Goal: Task Accomplishment & Management: Manage account settings

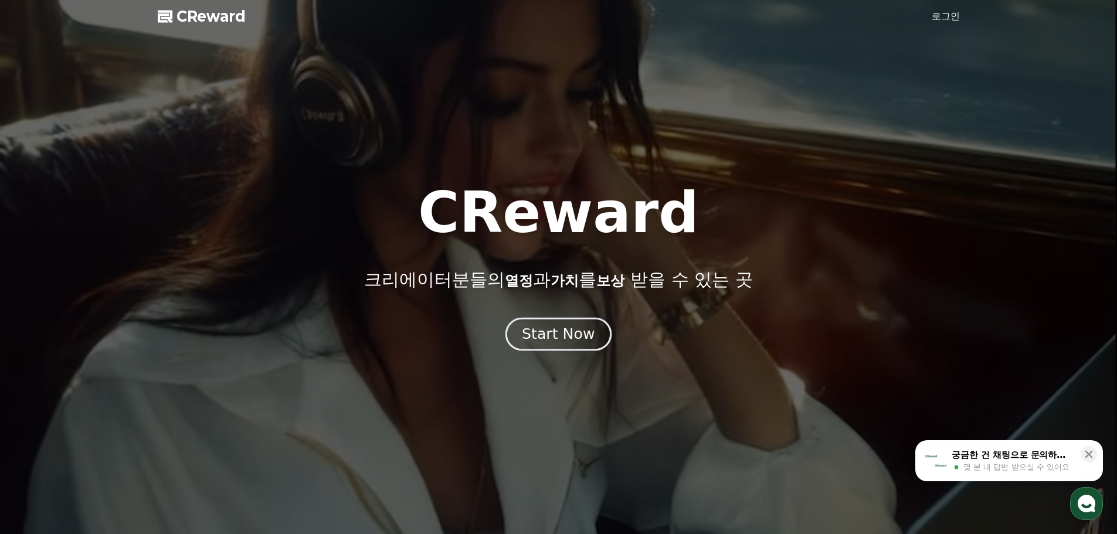
click at [550, 337] on div "Start Now" at bounding box center [558, 334] width 73 height 20
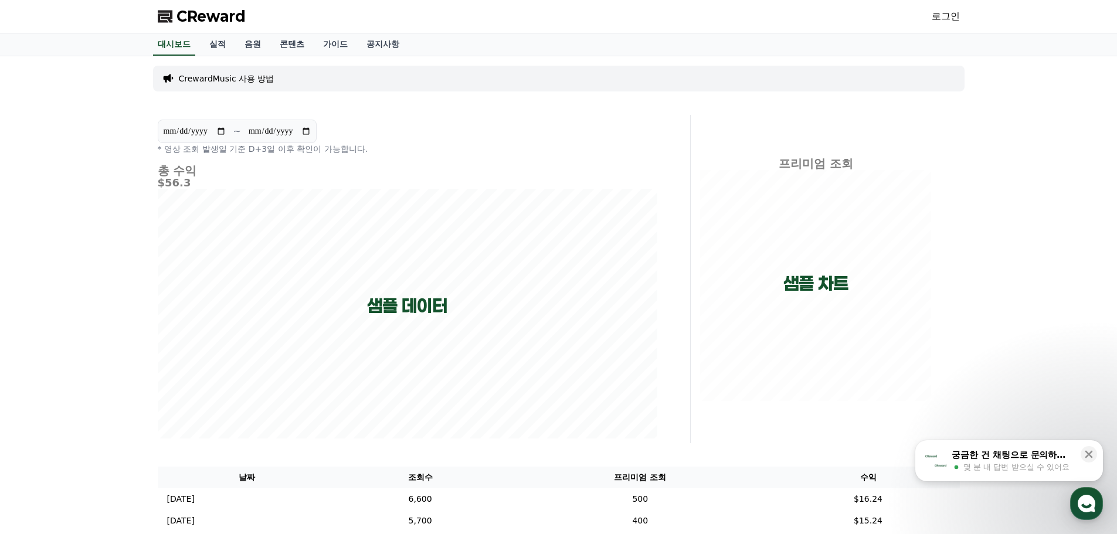
click at [948, 17] on link "로그인" at bounding box center [946, 16] width 28 height 14
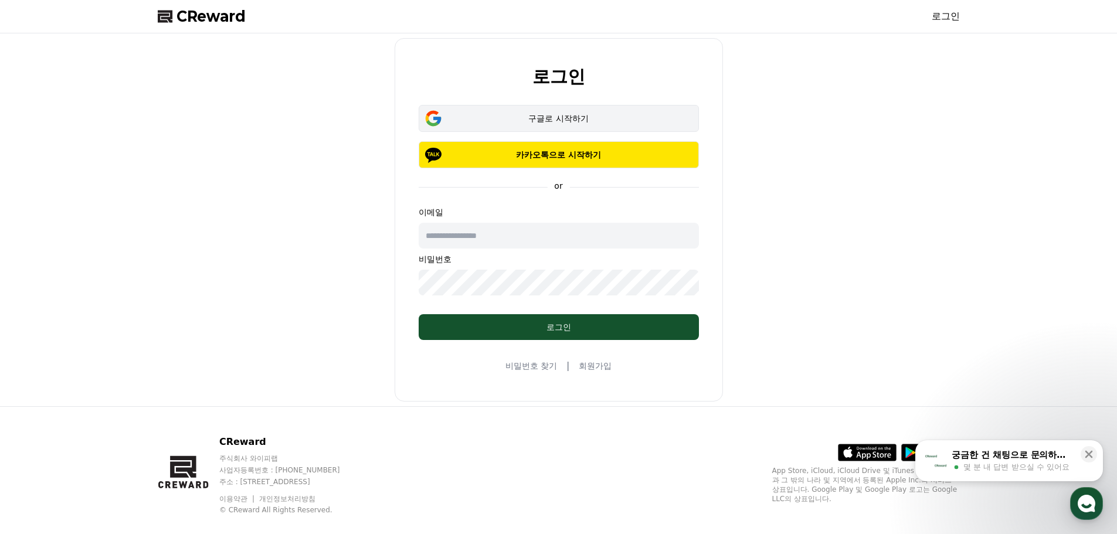
click at [569, 123] on div "구글로 시작하기" at bounding box center [559, 119] width 246 height 12
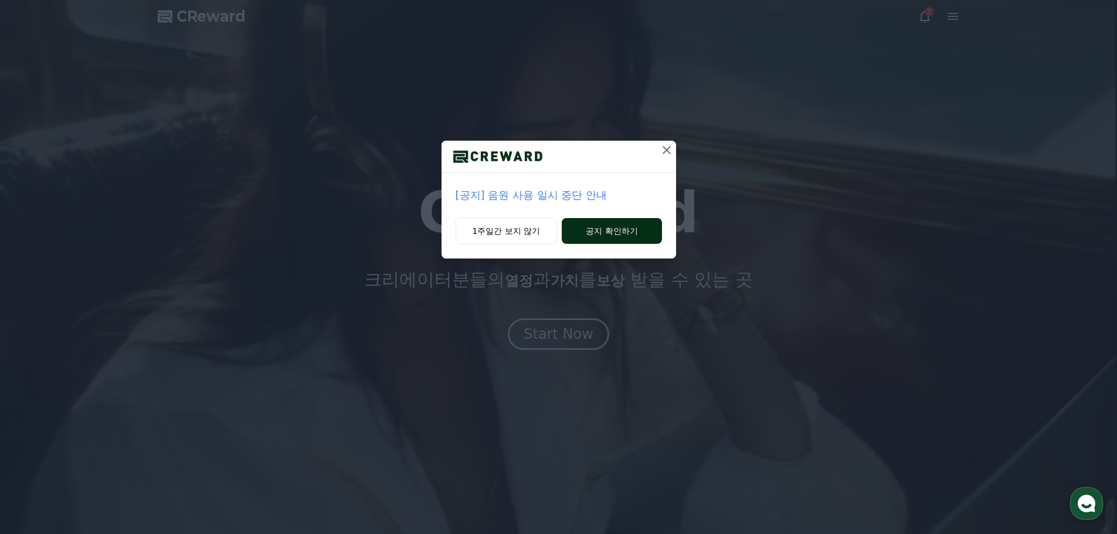
click at [612, 237] on button "공지 확인하기" at bounding box center [612, 231] width 100 height 26
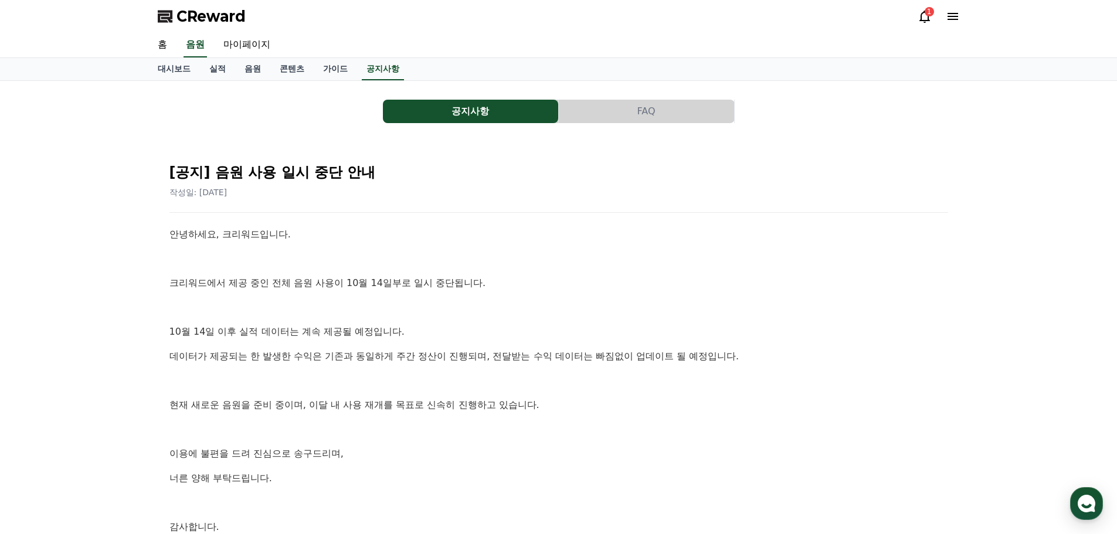
click at [927, 18] on icon at bounding box center [925, 16] width 14 height 14
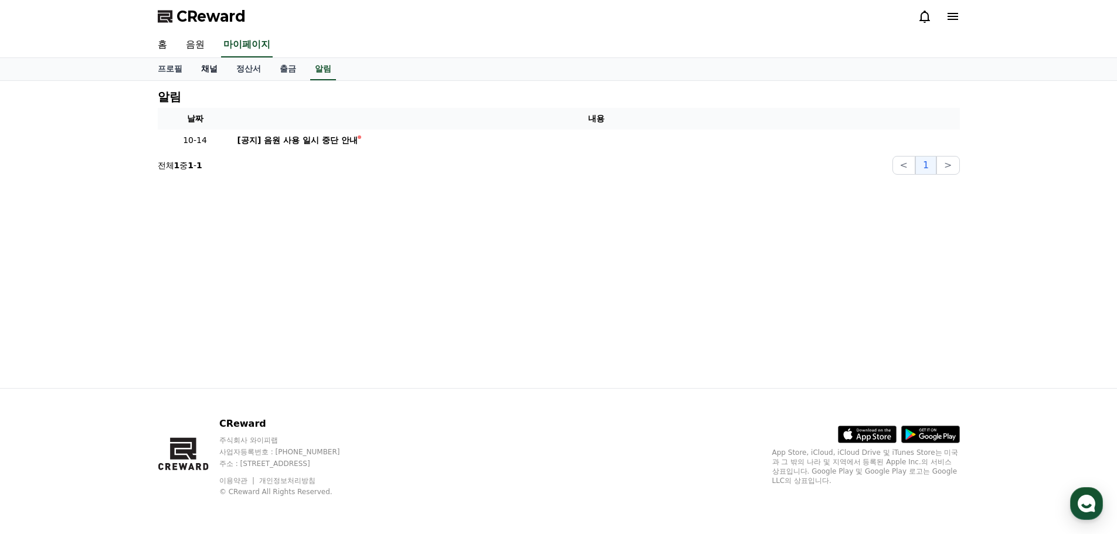
click at [212, 70] on link "채널" at bounding box center [209, 69] width 35 height 22
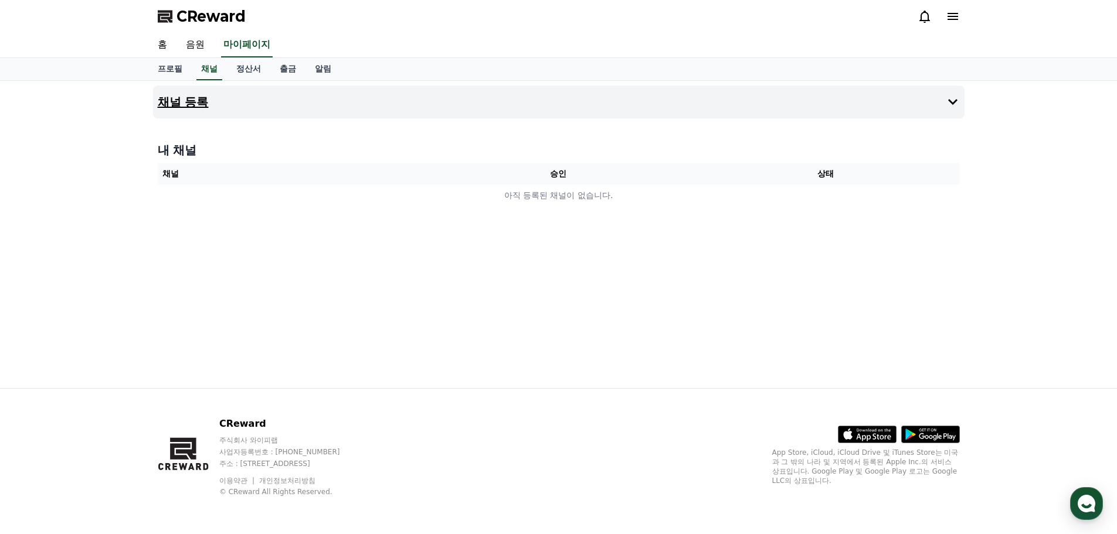
click at [953, 104] on icon at bounding box center [952, 102] width 9 height 6
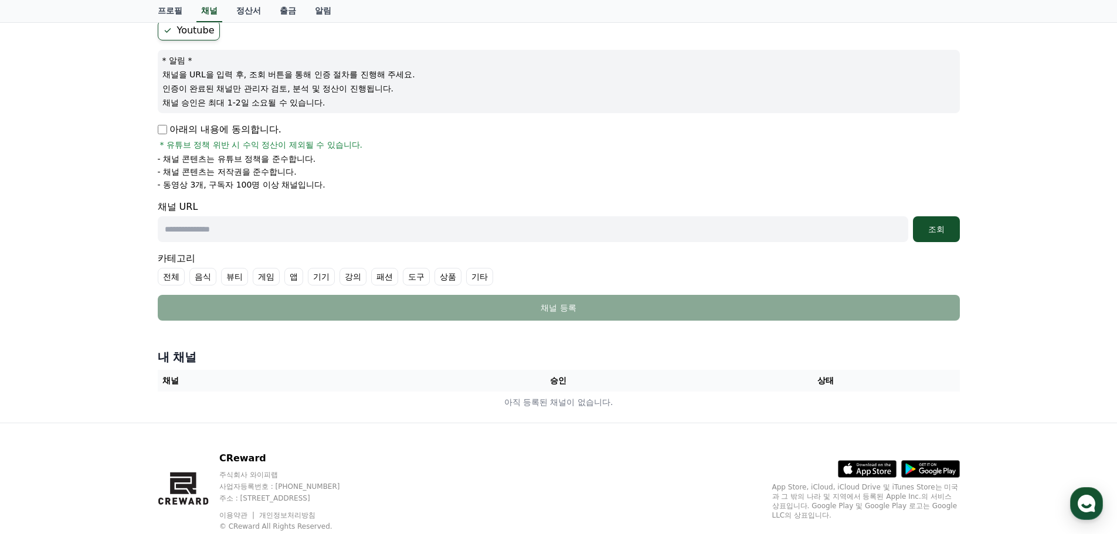
scroll to position [117, 0]
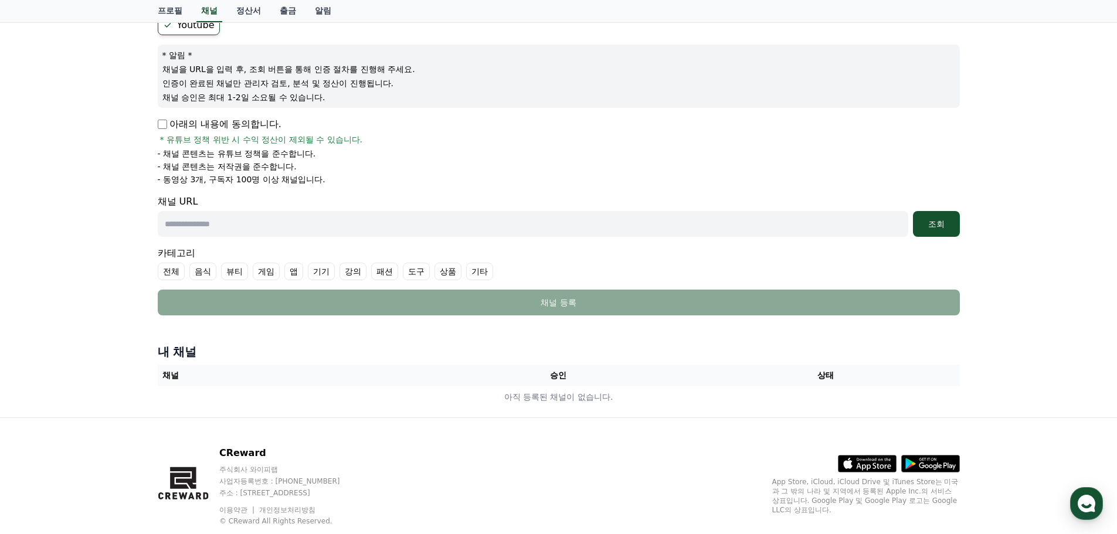
click at [189, 222] on input "text" at bounding box center [533, 224] width 751 height 26
click at [189, 225] on input "text" at bounding box center [533, 224] width 751 height 26
paste input "**********"
type input "**********"
click at [938, 224] on div "조회" at bounding box center [937, 224] width 38 height 12
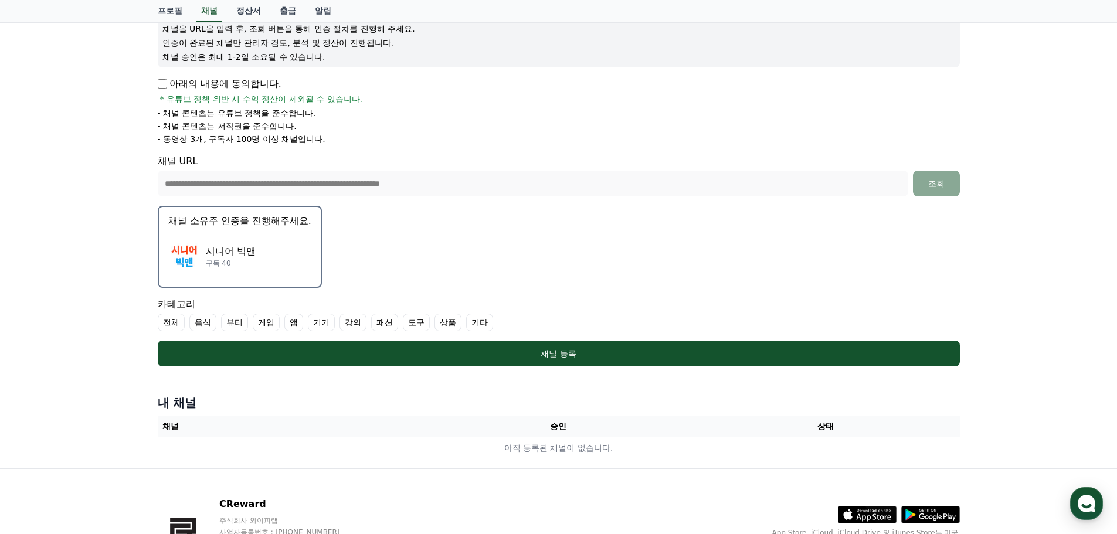
scroll to position [176, 0]
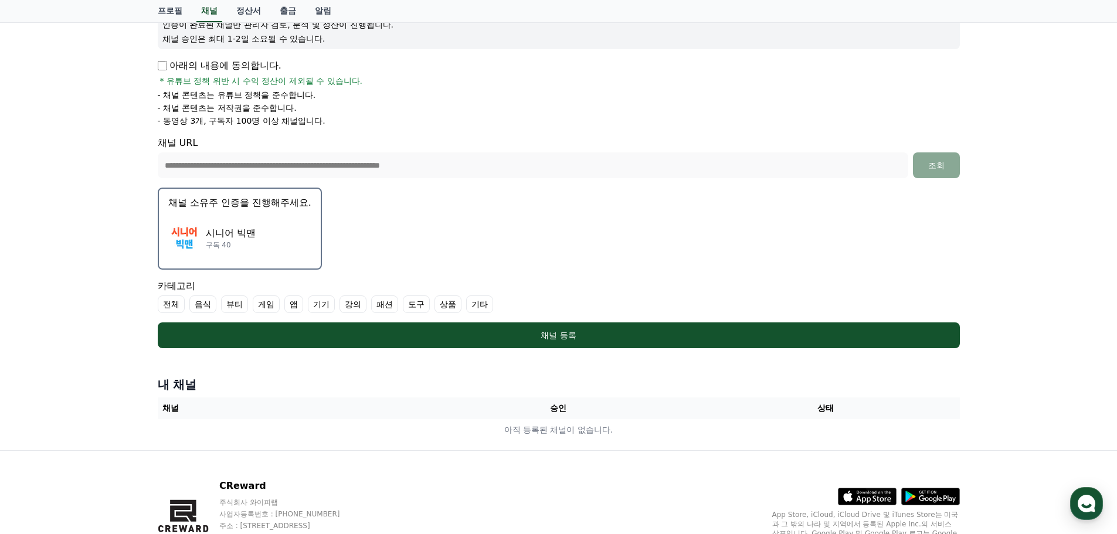
click at [266, 204] on p "채널 소유주 인증을 진행해주세요." at bounding box center [239, 203] width 143 height 14
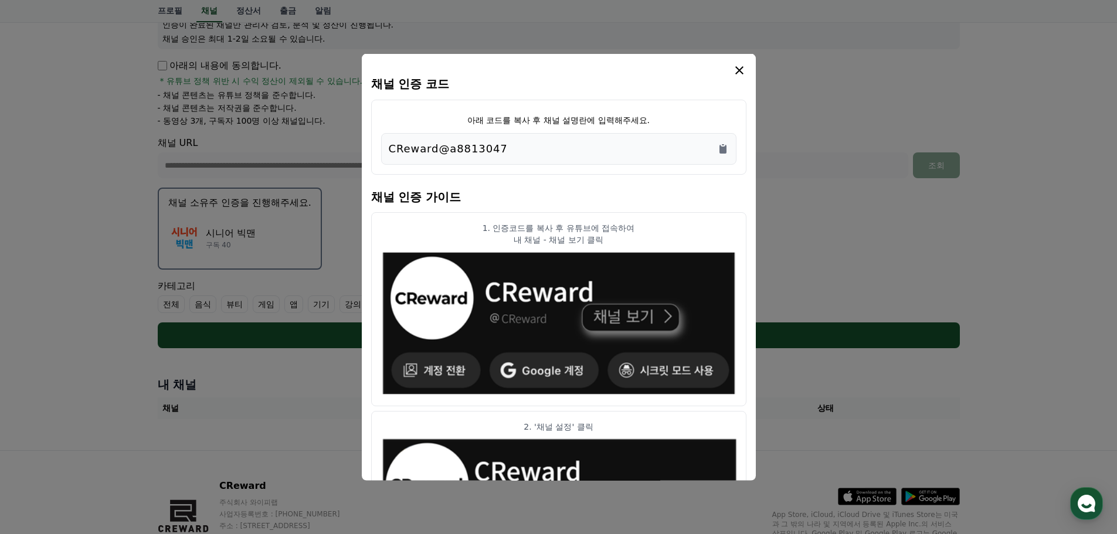
click at [495, 148] on p "CReward@a8813047" at bounding box center [448, 148] width 119 height 16
click at [726, 148] on icon "Copy to clipboard" at bounding box center [723, 148] width 7 height 9
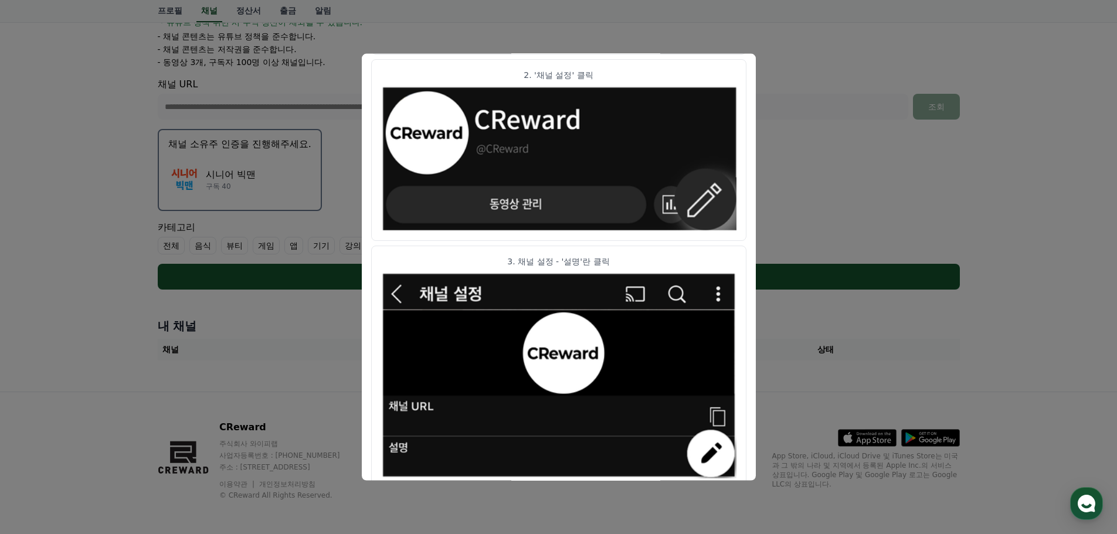
scroll to position [238, 0]
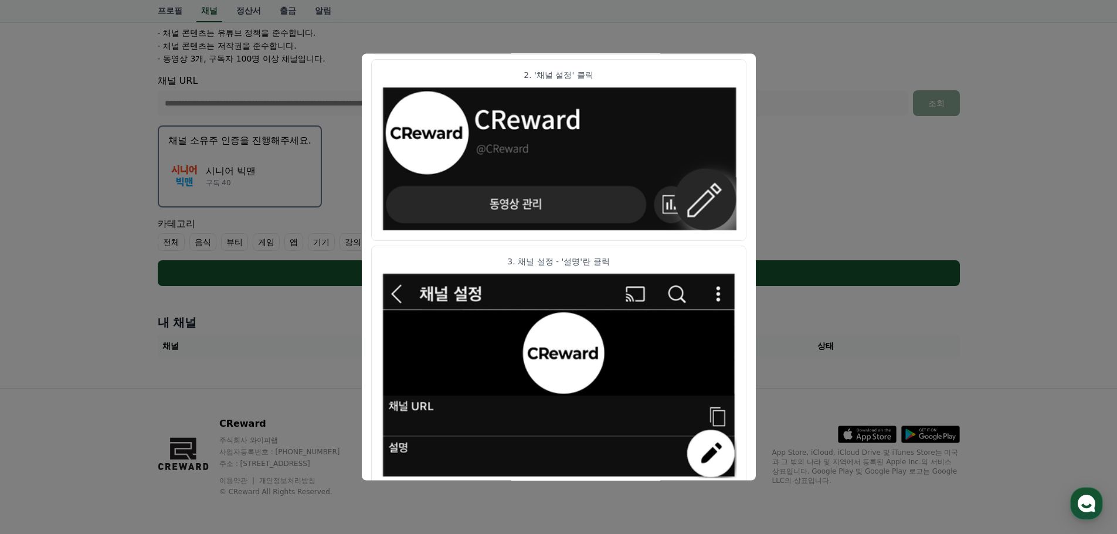
click at [665, 499] on button "close modal" at bounding box center [558, 267] width 1117 height 534
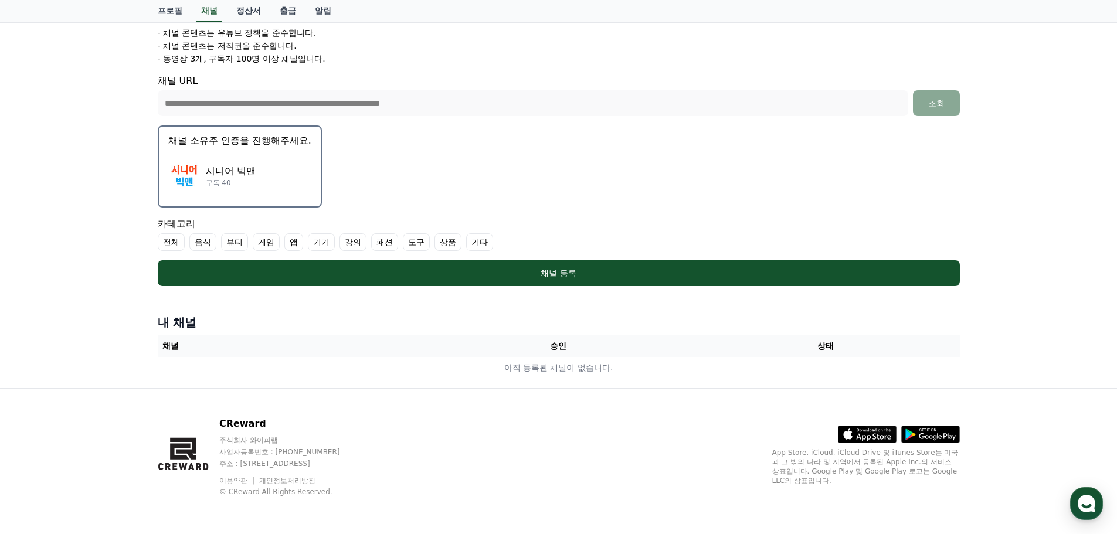
click at [293, 144] on p "채널 소유주 인증을 진행해주세요." at bounding box center [239, 141] width 143 height 14
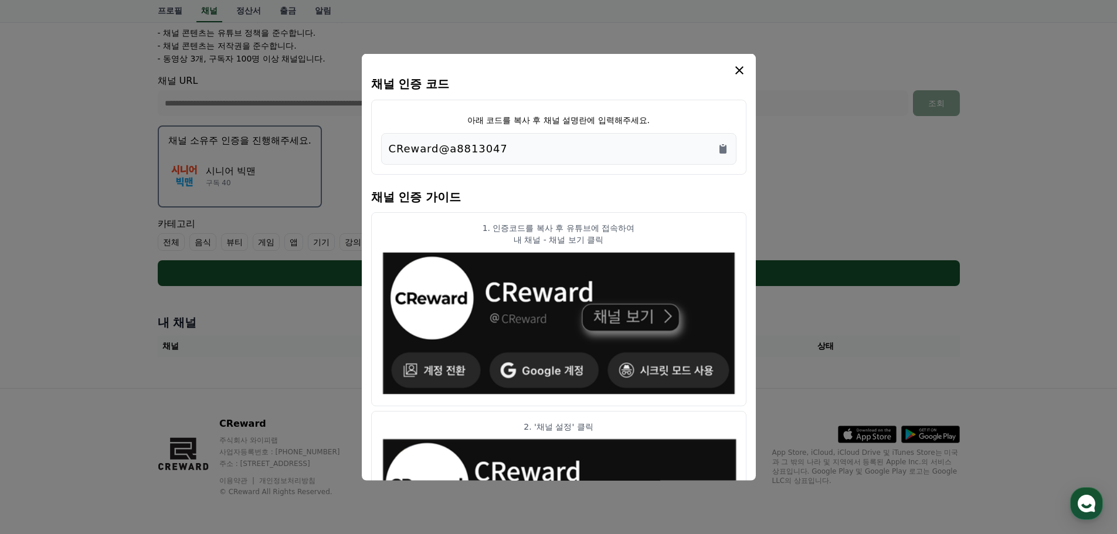
scroll to position [59, 0]
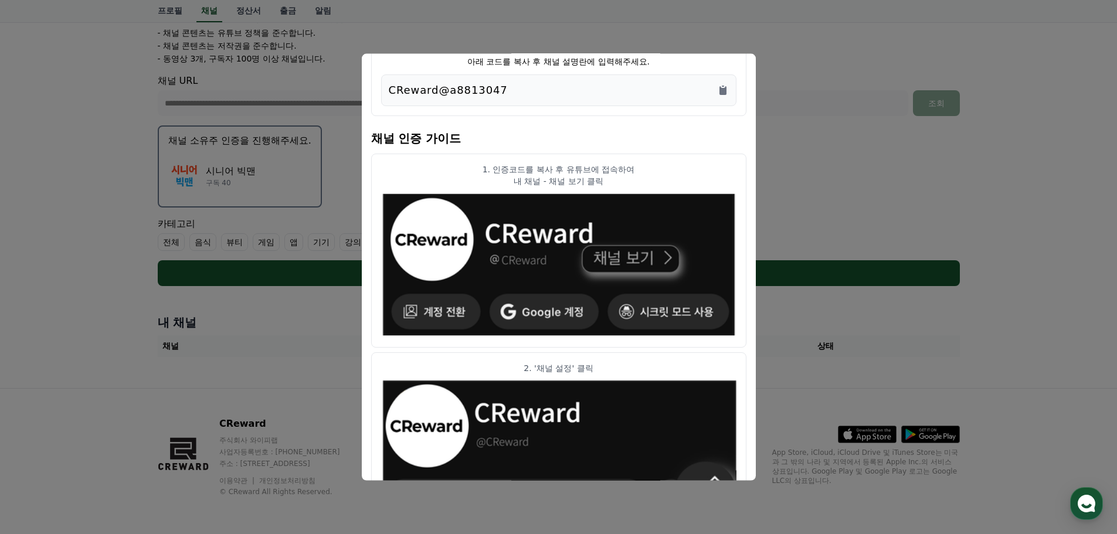
click at [616, 262] on img "modal" at bounding box center [558, 264] width 355 height 147
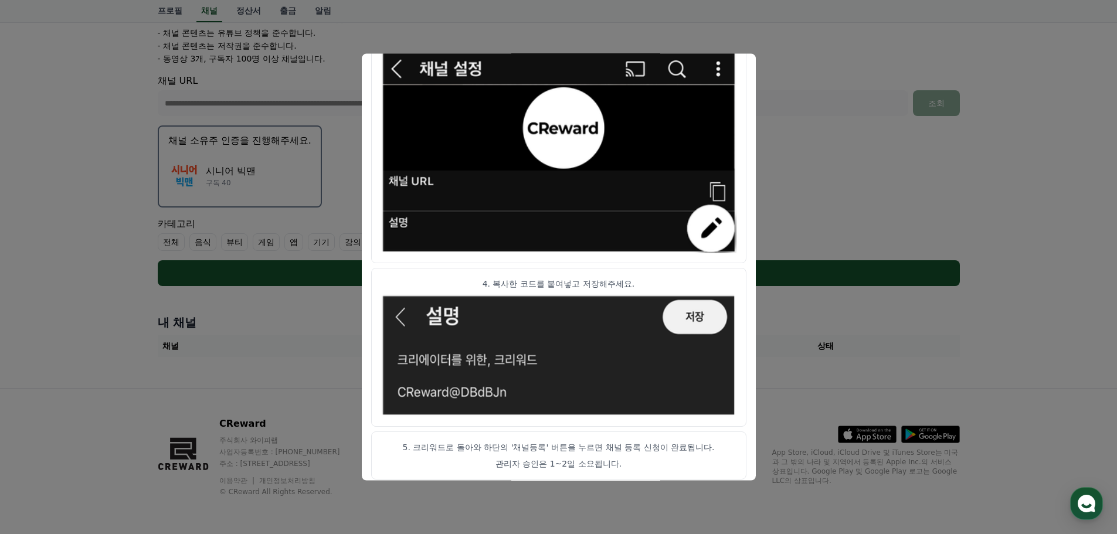
scroll to position [585, 0]
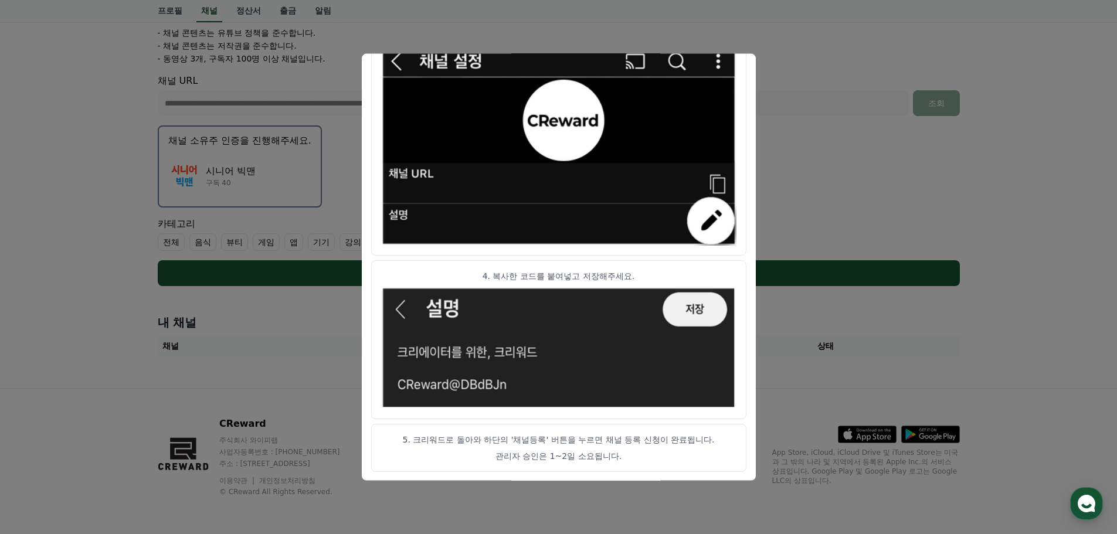
click at [784, 297] on button "close modal" at bounding box center [558, 267] width 1117 height 534
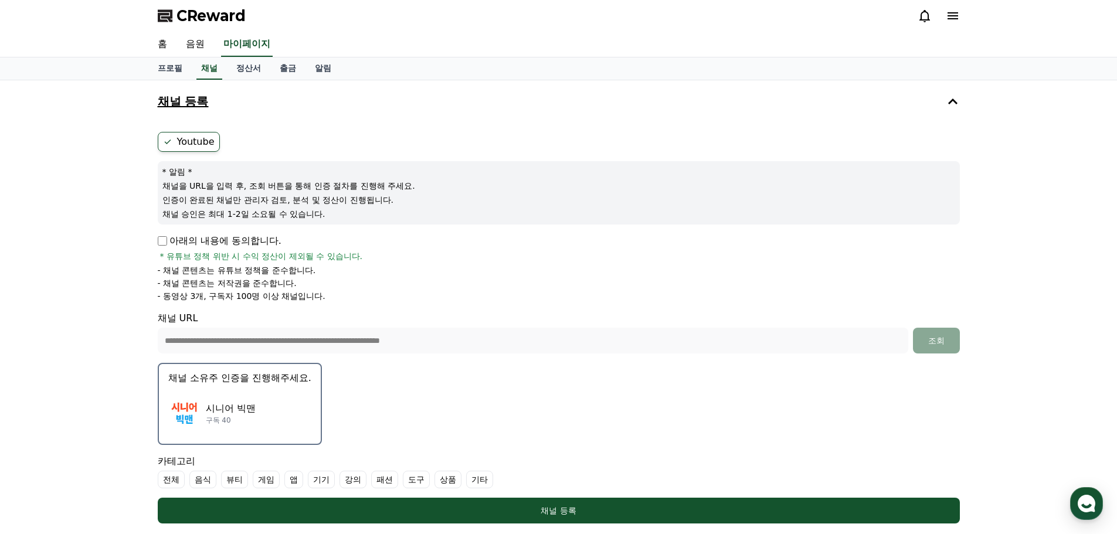
scroll to position [0, 0]
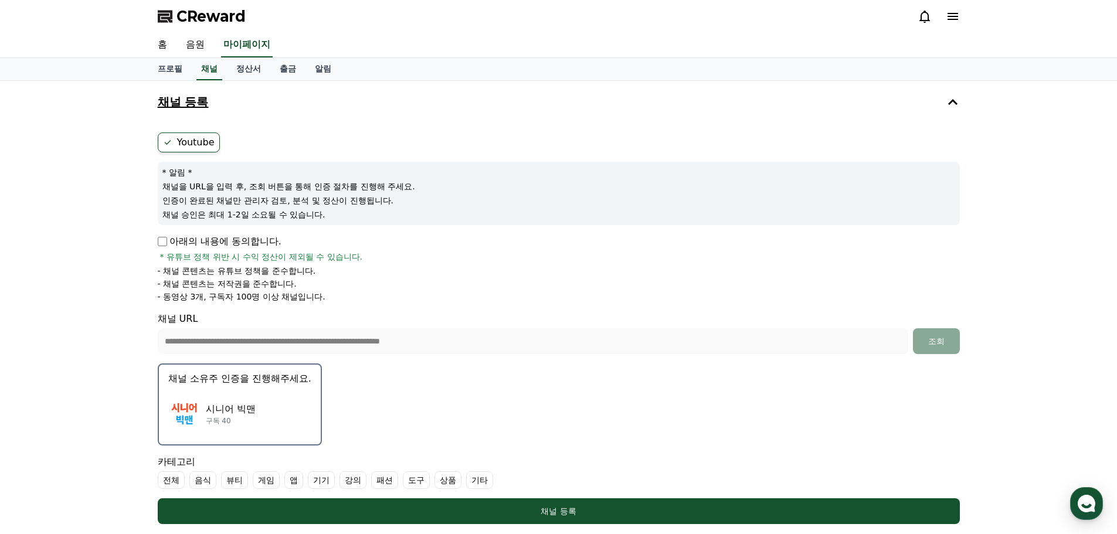
click at [193, 103] on h4 "채널 등록" at bounding box center [183, 102] width 51 height 13
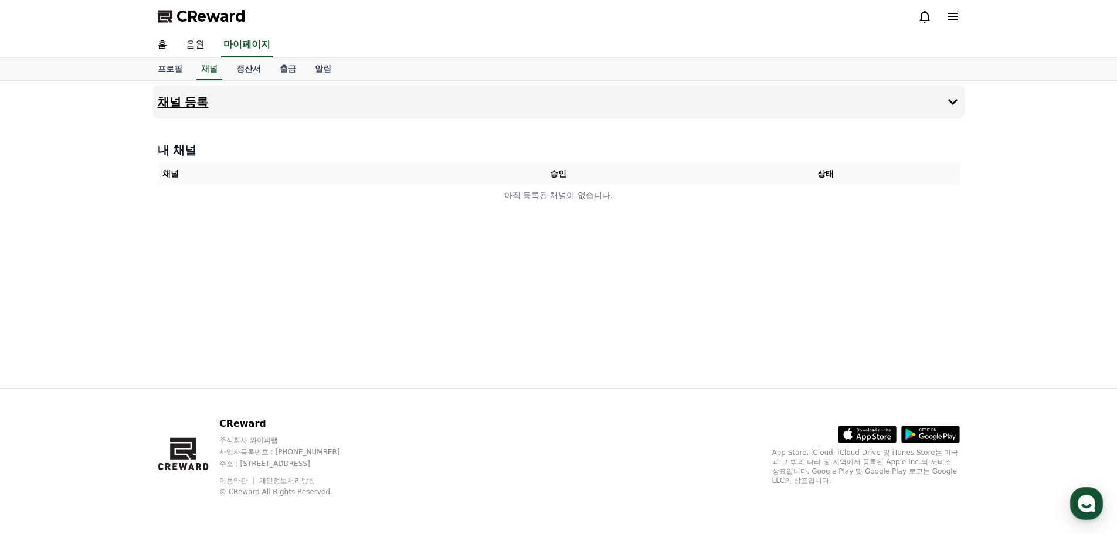
click at [954, 103] on icon at bounding box center [952, 102] width 9 height 6
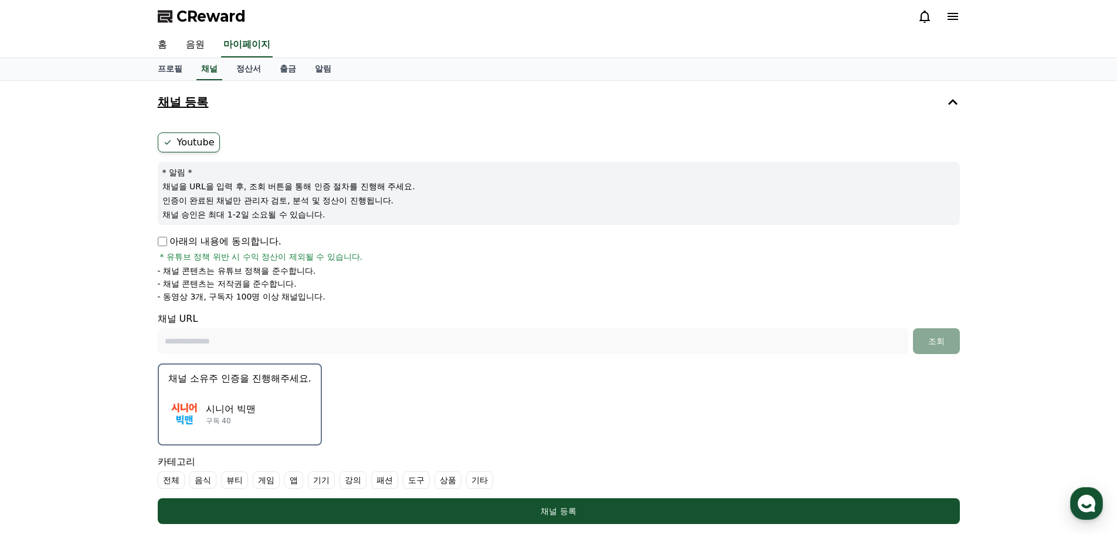
click at [200, 149] on label "Youtube" at bounding box center [189, 143] width 62 height 20
click at [189, 143] on label "Youtube" at bounding box center [189, 143] width 62 height 20
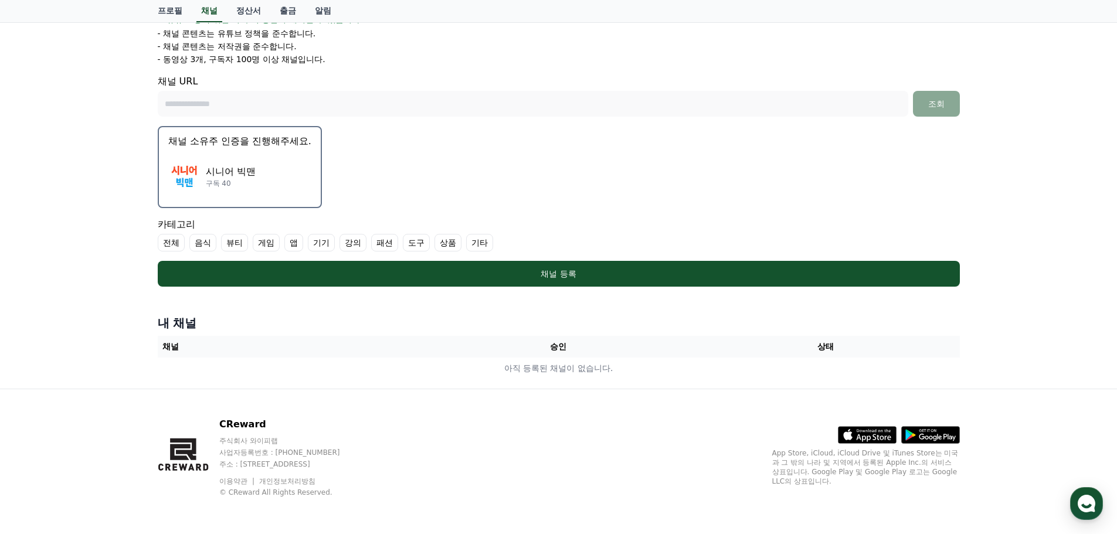
scroll to position [238, 0]
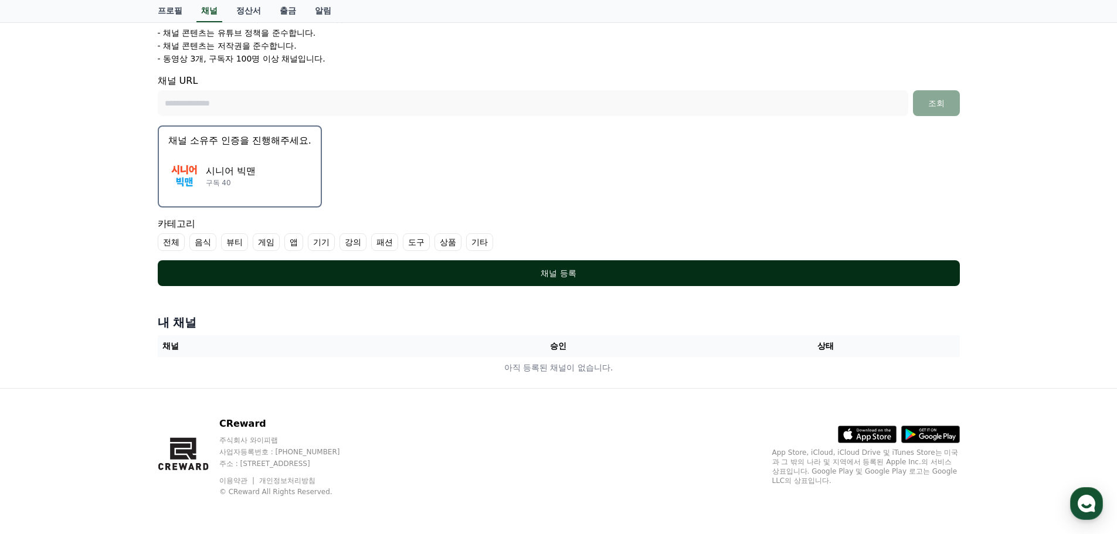
click at [545, 274] on div "채널 등록" at bounding box center [558, 273] width 755 height 12
click at [565, 279] on div "채널 등록" at bounding box center [558, 273] width 755 height 12
click at [559, 274] on div "채널 등록" at bounding box center [558, 273] width 755 height 12
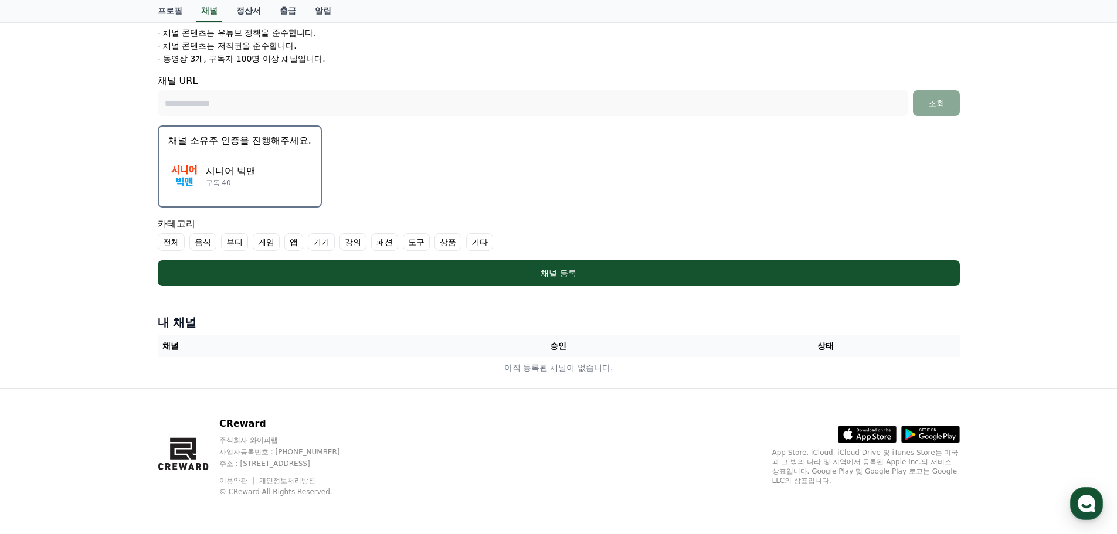
click at [171, 244] on label "전체" at bounding box center [171, 242] width 27 height 18
click at [499, 244] on label "기타" at bounding box center [493, 242] width 27 height 18
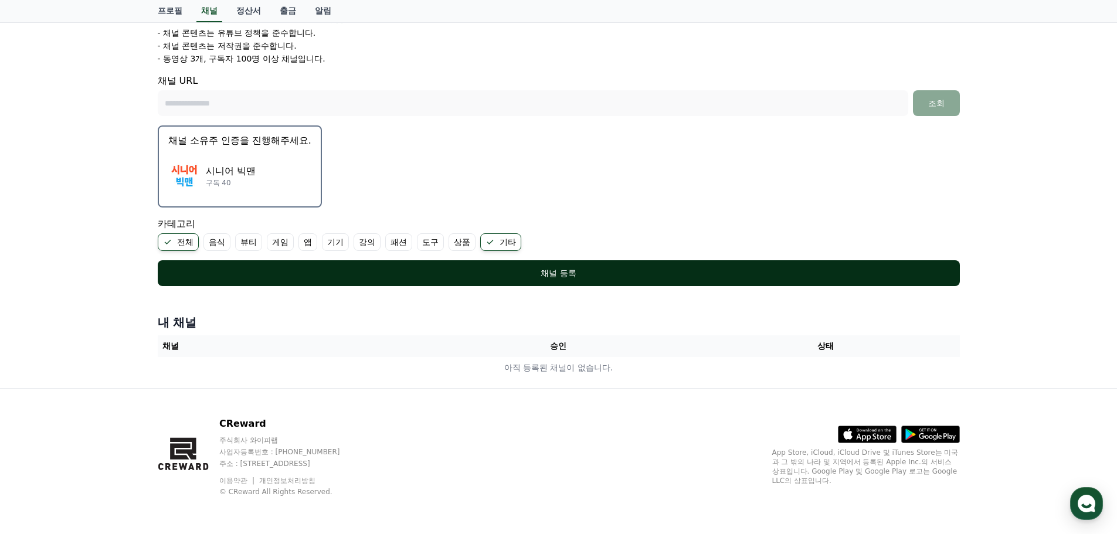
click at [554, 277] on div "채널 등록" at bounding box center [558, 273] width 755 height 12
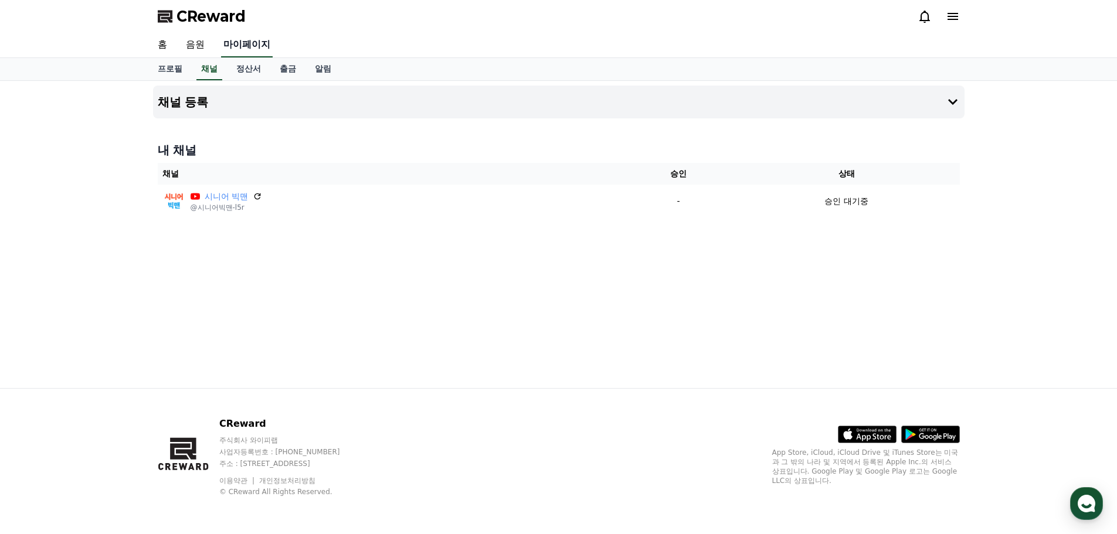
click at [262, 52] on link "마이페이지" at bounding box center [247, 45] width 52 height 25
select select "**********"
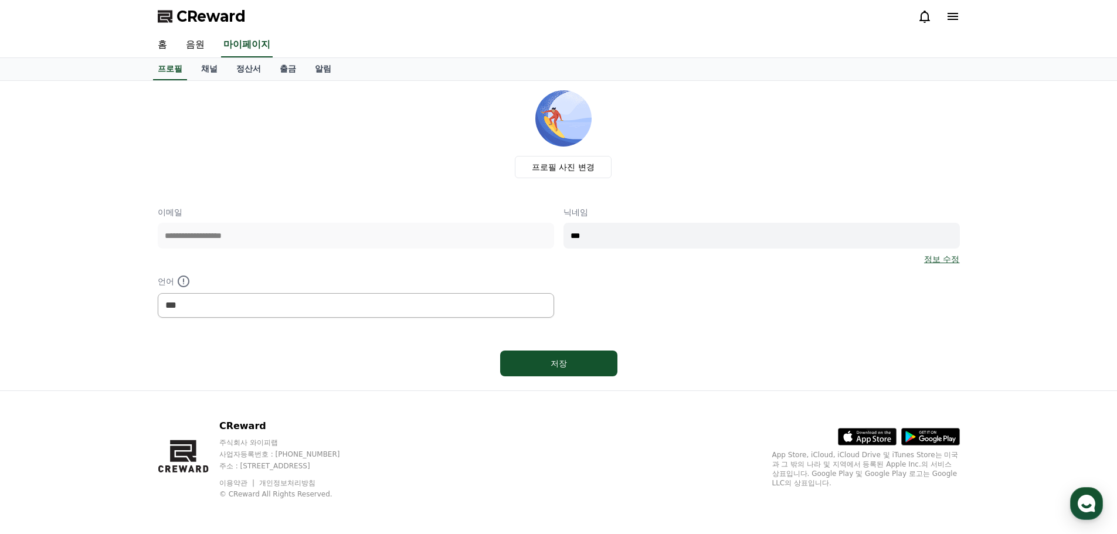
click at [385, 374] on div "저장" at bounding box center [559, 363] width 802 height 35
click at [546, 373] on button "저장" at bounding box center [558, 364] width 117 height 26
select select "**********"
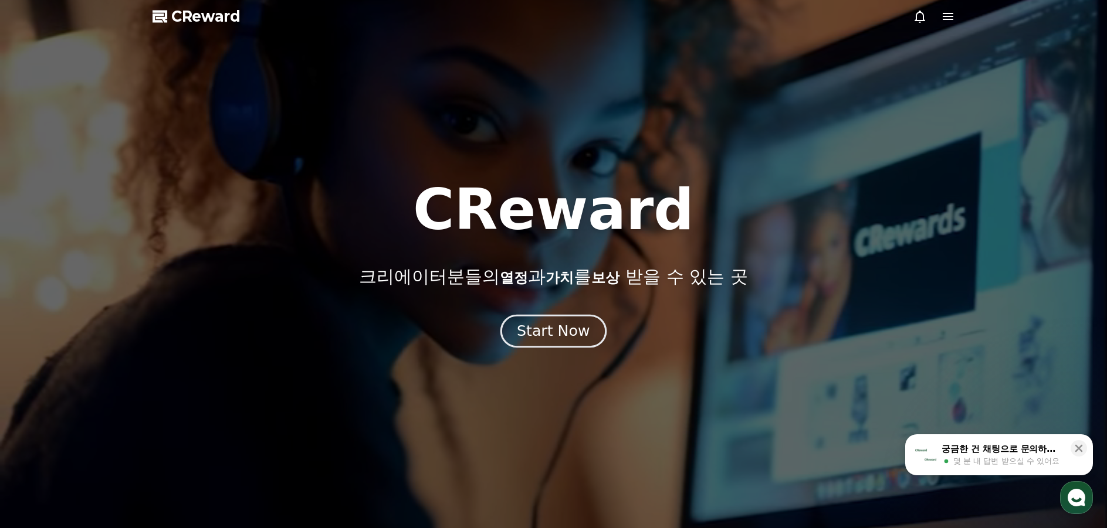
click at [545, 335] on div "Start Now" at bounding box center [553, 331] width 73 height 20
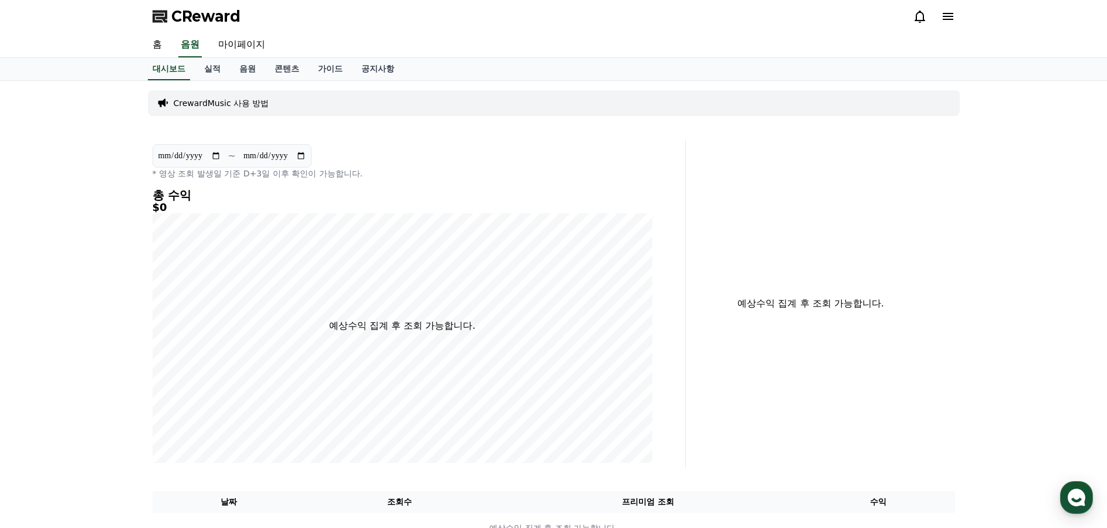
click at [943, 17] on icon at bounding box center [947, 16] width 11 height 7
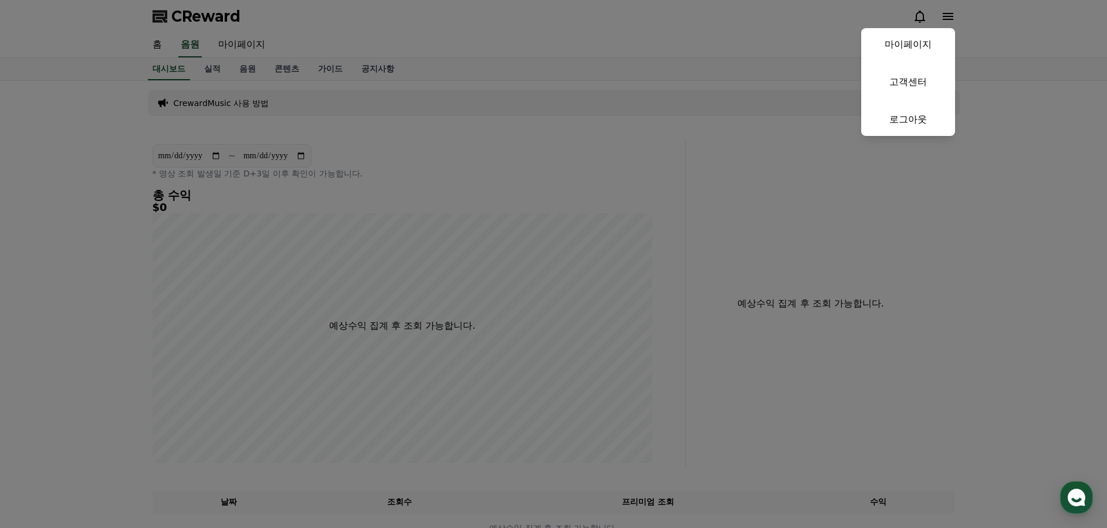
click at [706, 40] on button "close" at bounding box center [553, 264] width 1107 height 528
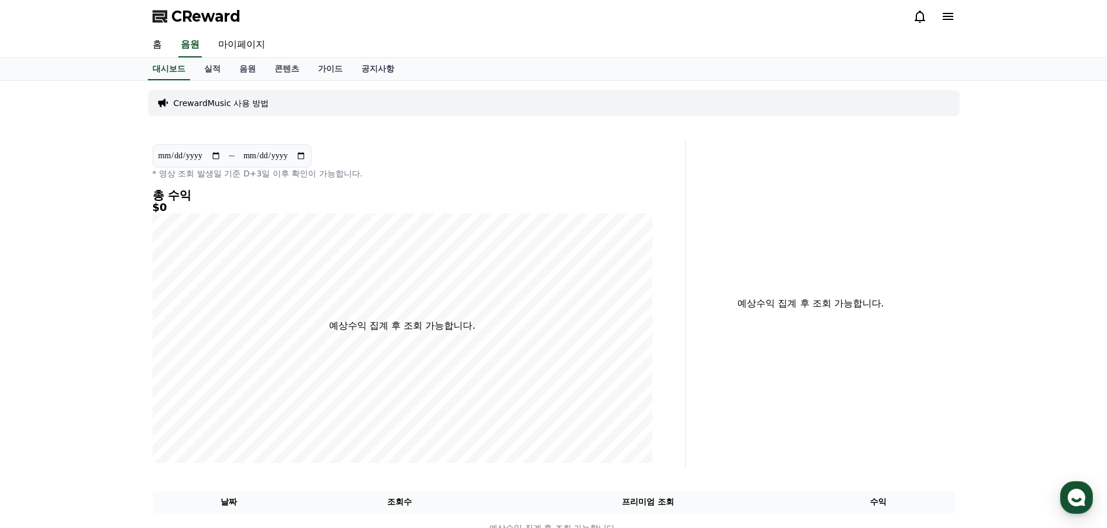
click at [401, 46] on div "홈 음원 마이페이지" at bounding box center [553, 45] width 821 height 25
click at [1026, 28] on div "CReward" at bounding box center [553, 16] width 1107 height 33
click at [450, 44] on div "홈 음원 마이페이지" at bounding box center [553, 45] width 821 height 25
click at [246, 42] on link "마이페이지" at bounding box center [242, 45] width 66 height 25
select select "**********"
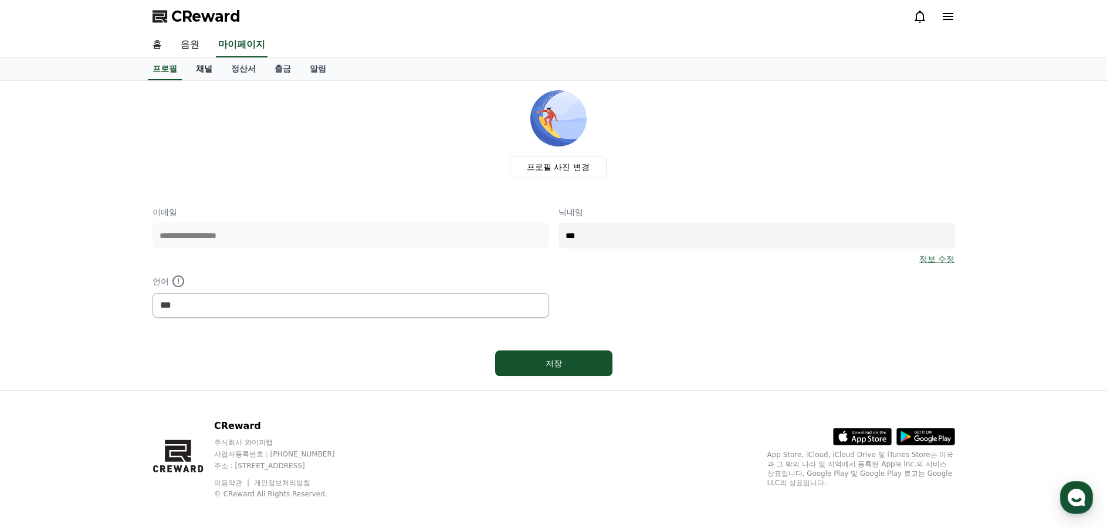
click at [199, 69] on link "채널" at bounding box center [203, 69] width 35 height 22
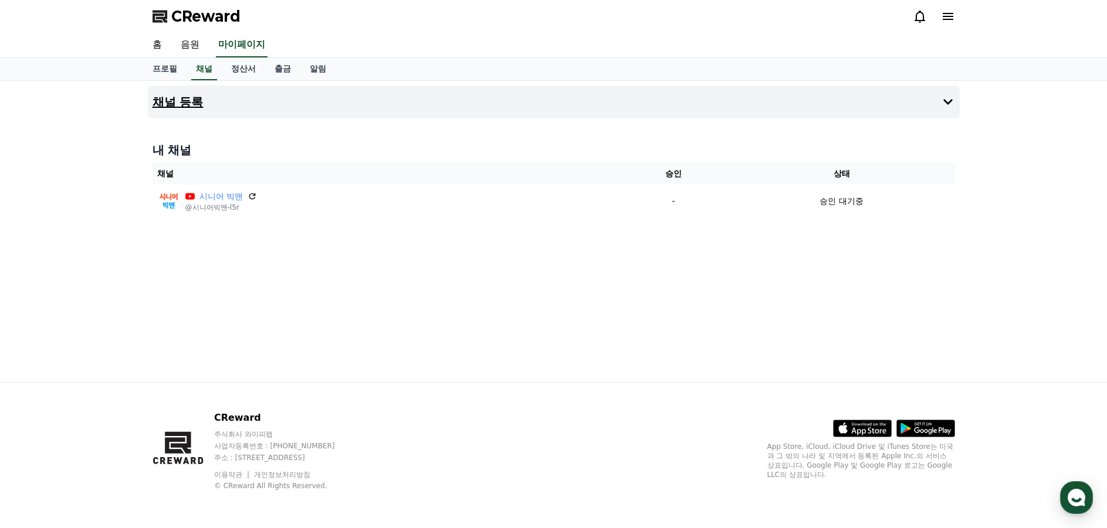
click at [950, 100] on icon at bounding box center [948, 102] width 14 height 14
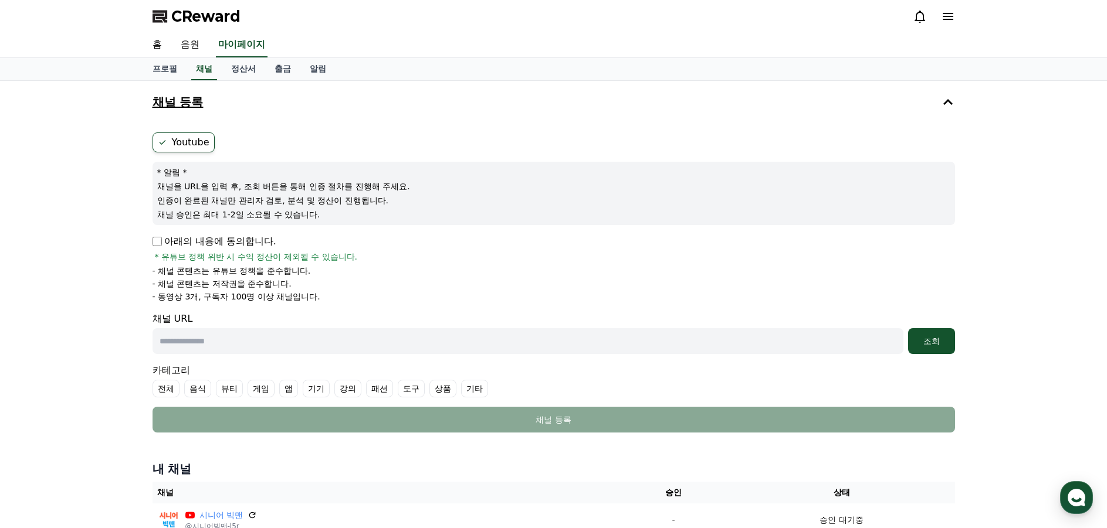
click at [818, 104] on button "채널 등록" at bounding box center [554, 102] width 812 height 33
